Goal: Transaction & Acquisition: Subscribe to service/newsletter

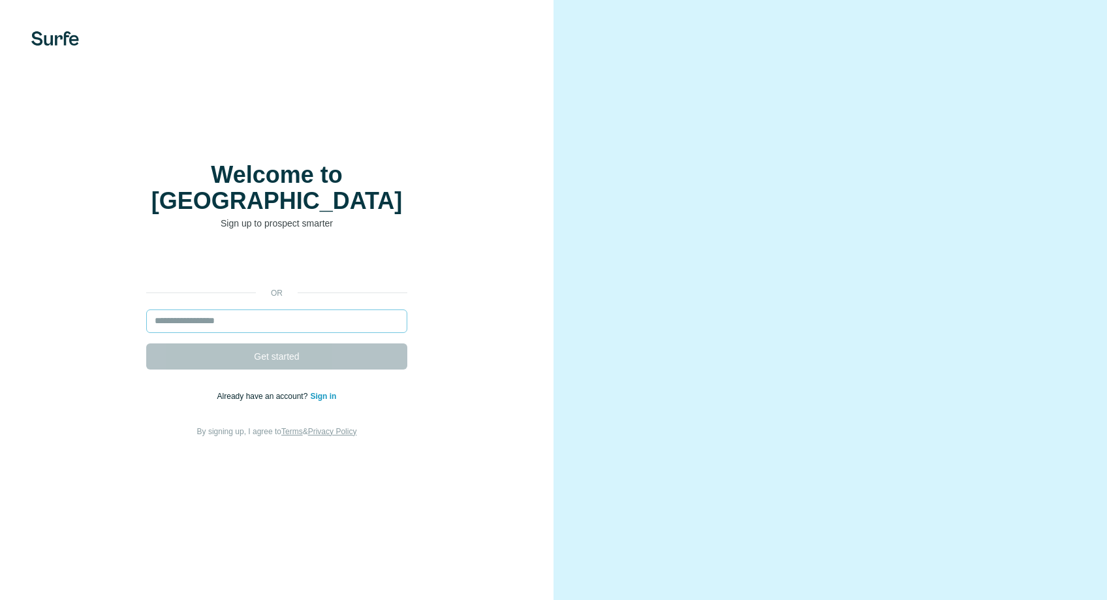
click at [349, 311] on input "email" at bounding box center [276, 321] width 261 height 24
click at [343, 314] on input "email" at bounding box center [276, 321] width 261 height 24
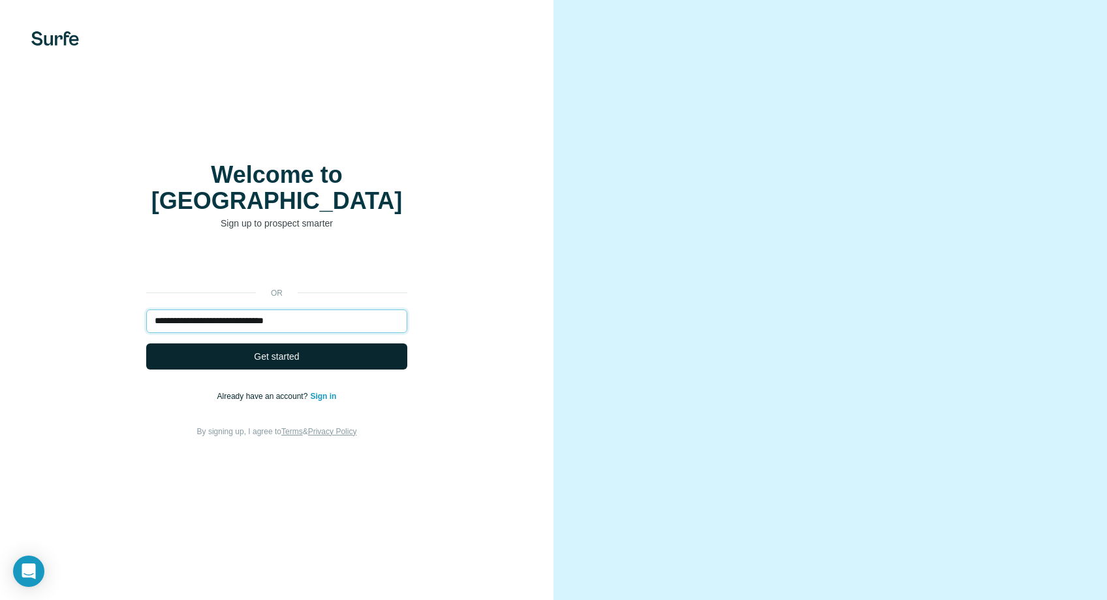
type input "**********"
click at [385, 343] on button "Get started" at bounding box center [276, 356] width 261 height 26
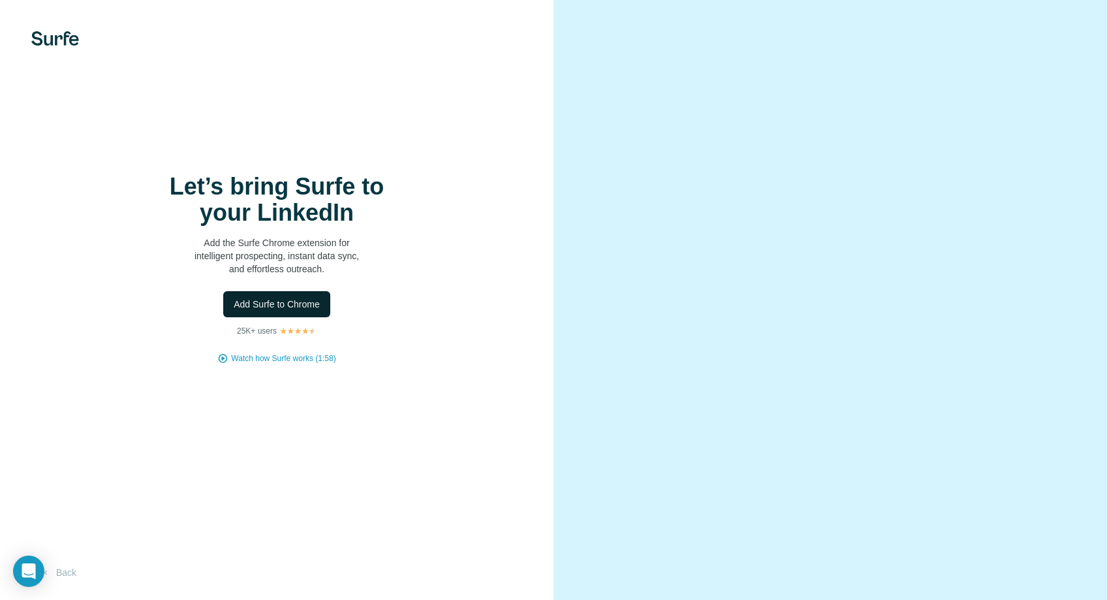
click at [298, 306] on span "Add Surfe to Chrome" at bounding box center [277, 304] width 86 height 13
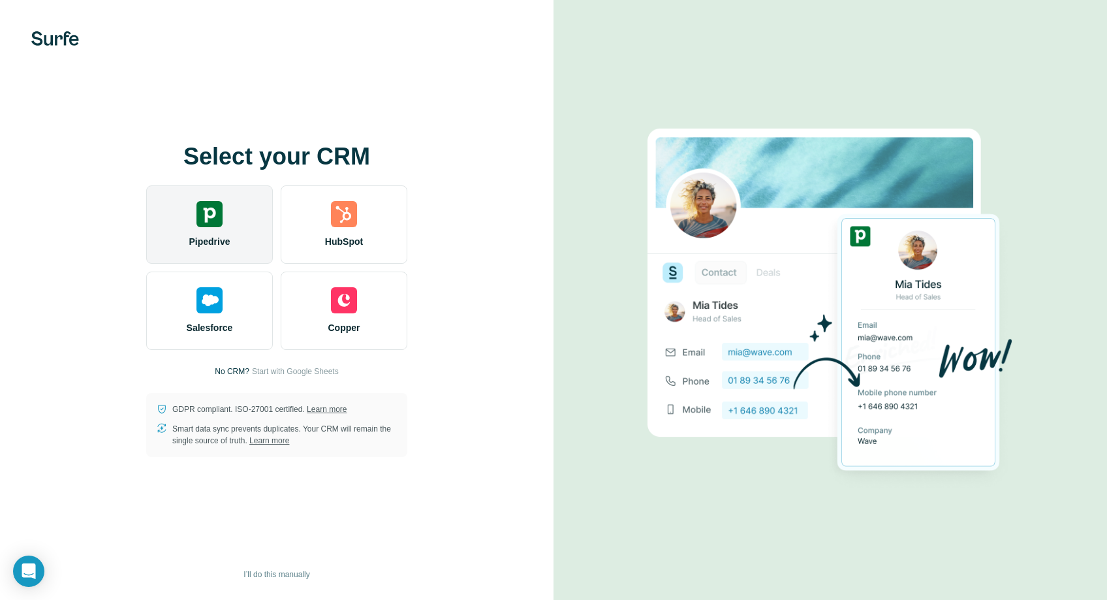
click at [218, 244] on span "Pipedrive" at bounding box center [209, 241] width 41 height 13
